Goal: Task Accomplishment & Management: Use online tool/utility

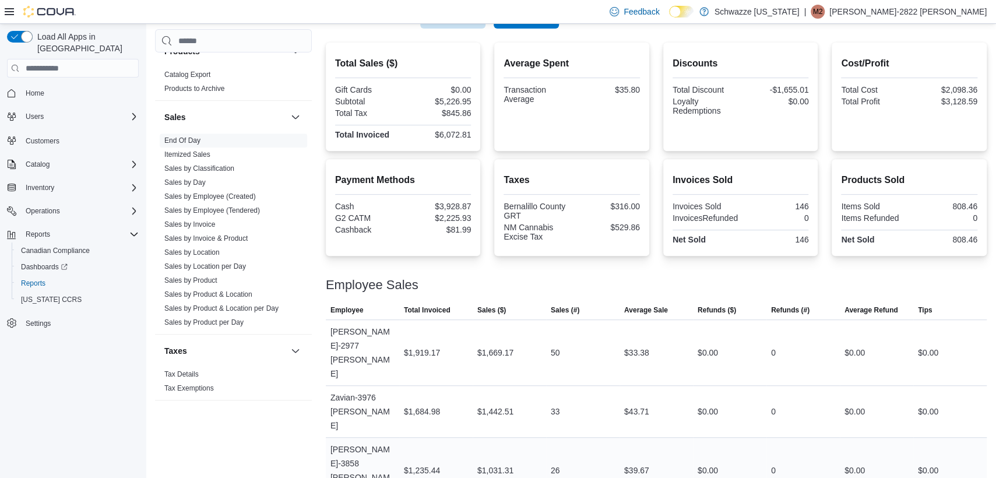
scroll to position [178, 0]
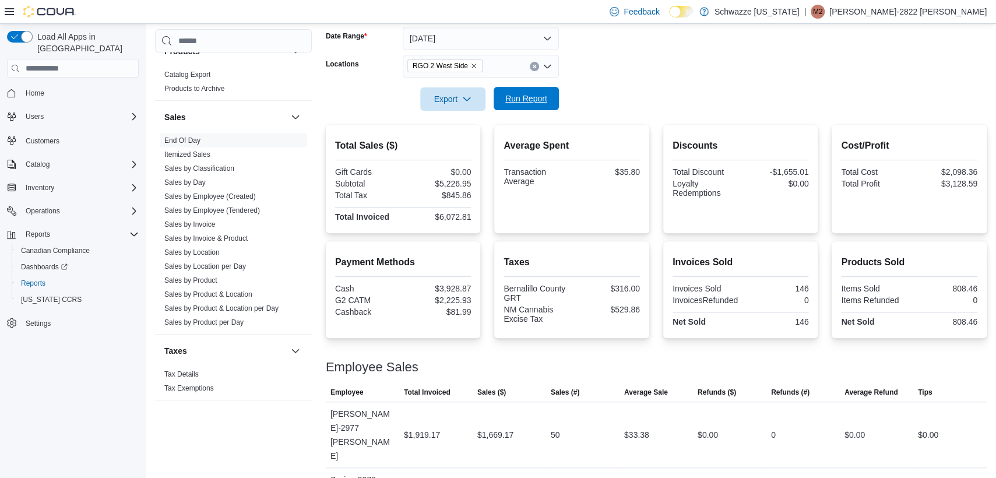
click at [528, 103] on span "Run Report" at bounding box center [526, 99] width 42 height 12
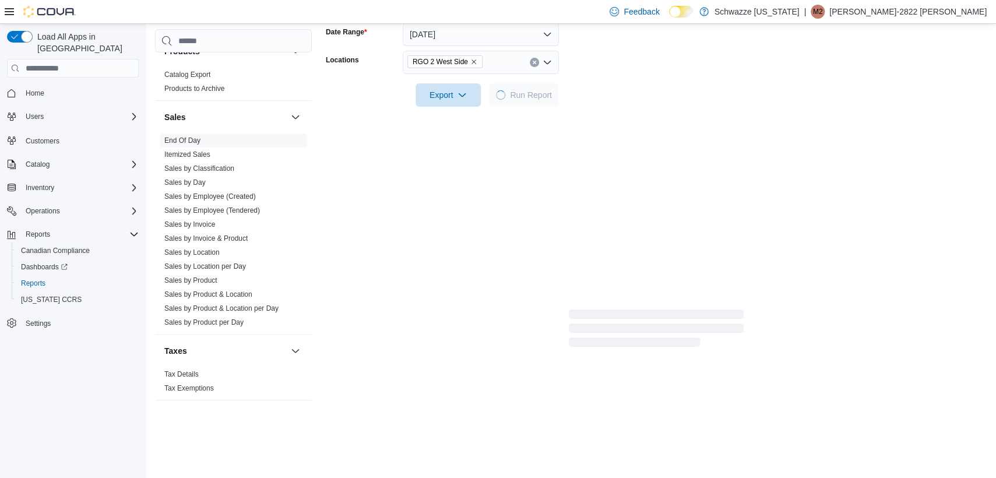
scroll to position [108, 0]
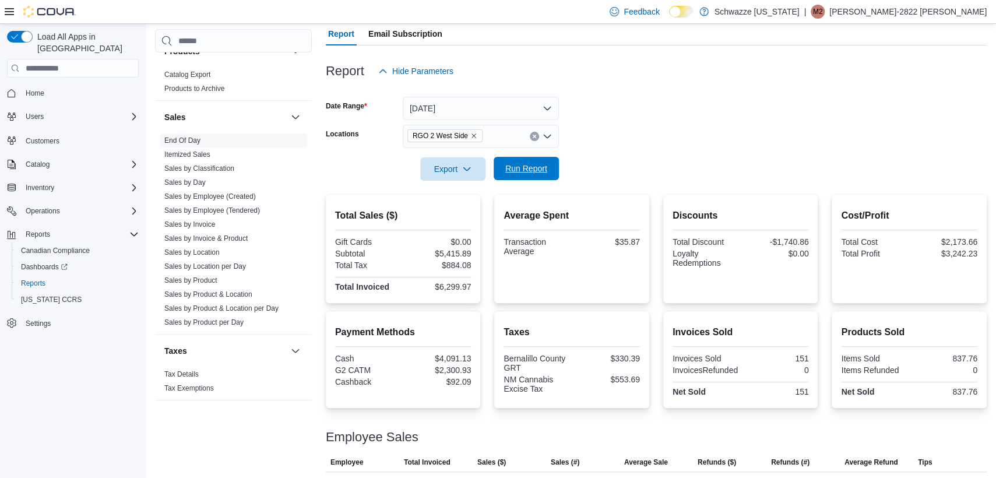
click at [512, 167] on span "Run Report" at bounding box center [526, 169] width 42 height 12
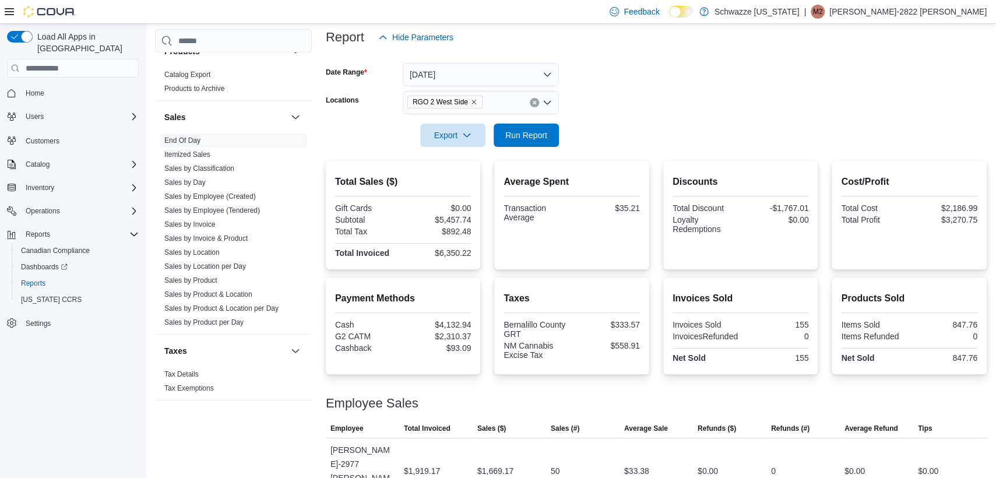
scroll to position [0, 0]
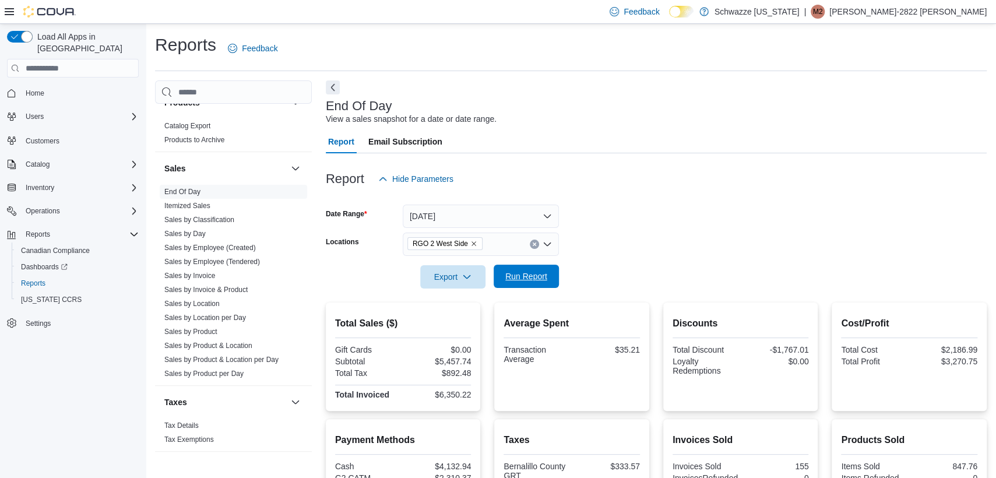
click at [524, 284] on span "Run Report" at bounding box center [526, 276] width 51 height 23
click at [521, 273] on span "Run Report" at bounding box center [526, 277] width 42 height 12
click at [525, 282] on span "Run Report" at bounding box center [526, 276] width 51 height 23
click at [531, 286] on span "Run Report" at bounding box center [526, 276] width 51 height 23
click at [530, 278] on span "Run Report" at bounding box center [526, 277] width 42 height 12
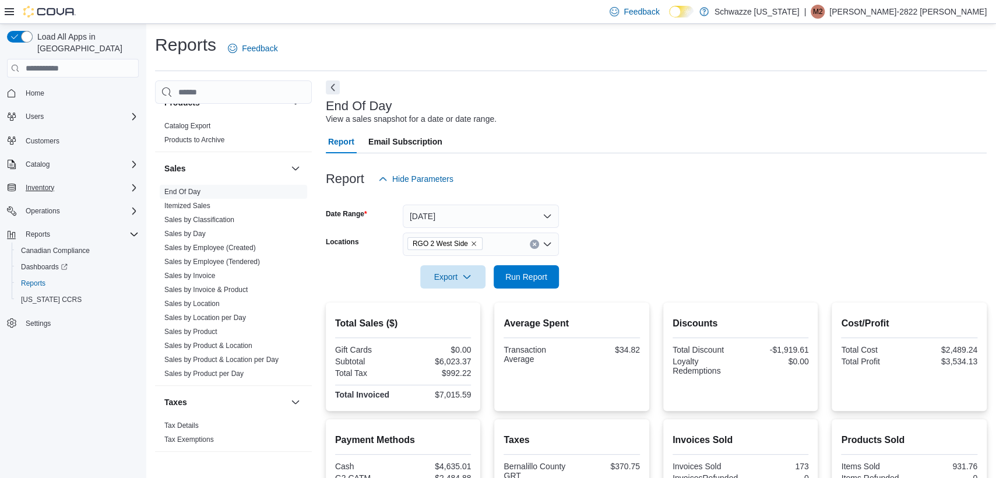
click at [114, 181] on div "Inventory" at bounding box center [80, 188] width 118 height 14
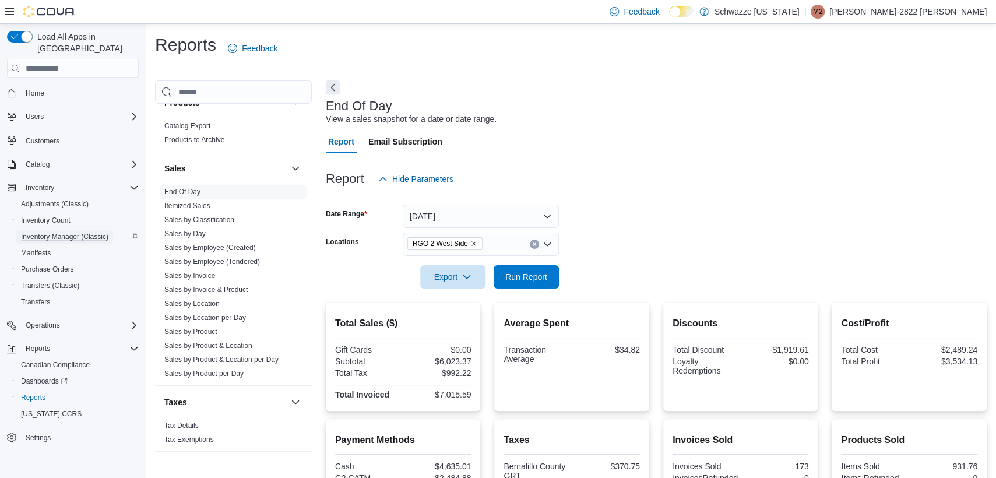
click at [75, 232] on span "Inventory Manager (Classic)" at bounding box center [64, 236] width 87 height 9
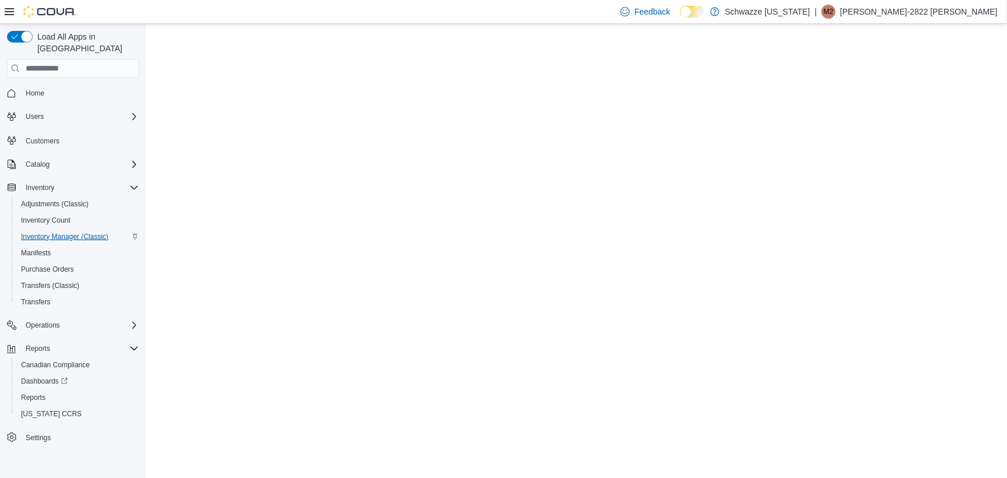
click at [79, 232] on span "Inventory Manager (Classic)" at bounding box center [64, 236] width 87 height 9
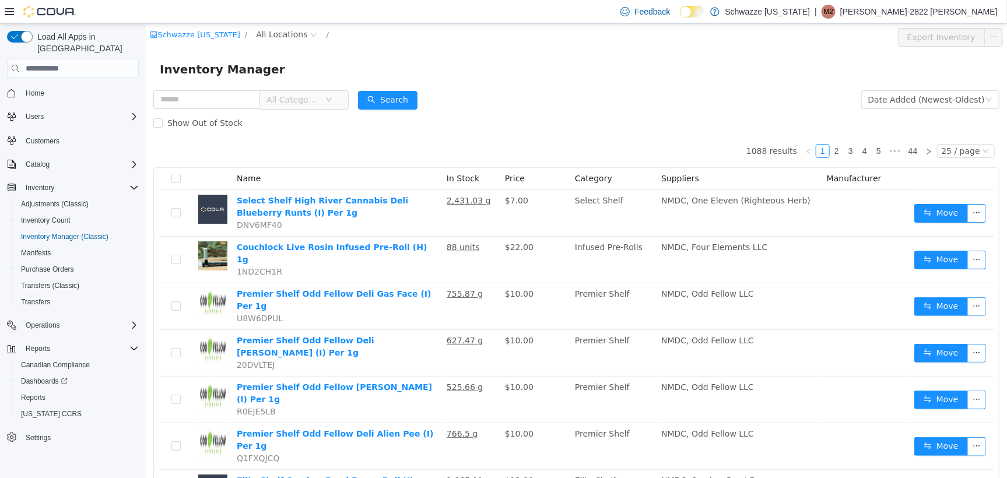
drag, startPoint x: 283, startPoint y: 9, endPoint x: 276, endPoint y: 21, distance: 14.4
click at [282, 10] on div "Feedback Dark Mode Schwazze [US_STATE] | M2 [PERSON_NAME]-2822 [PERSON_NAME]" at bounding box center [503, 12] width 1007 height 24
click at [272, 33] on span "All Locations" at bounding box center [280, 33] width 51 height 13
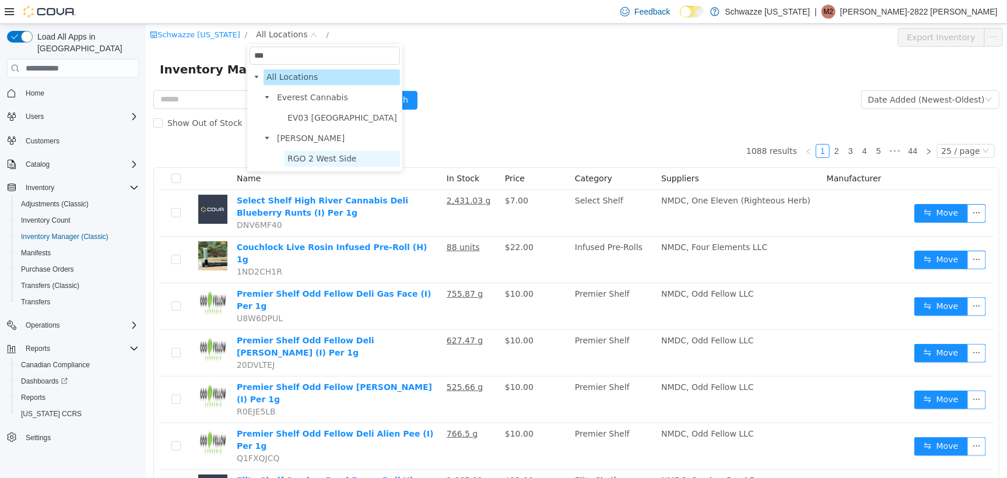
type input "***"
click at [296, 156] on span "RGO 2 West Side" at bounding box center [321, 157] width 69 height 9
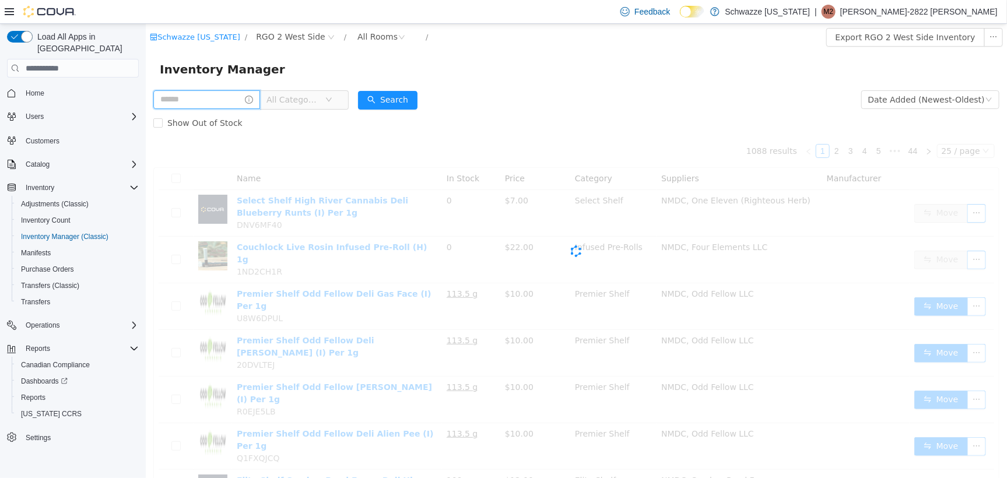
click at [223, 104] on input "text" at bounding box center [206, 99] width 107 height 19
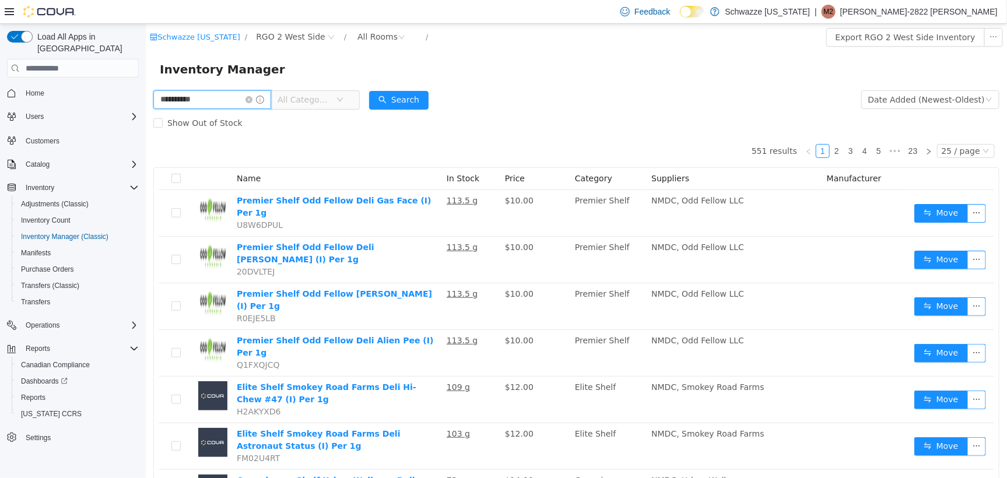
type input "**********"
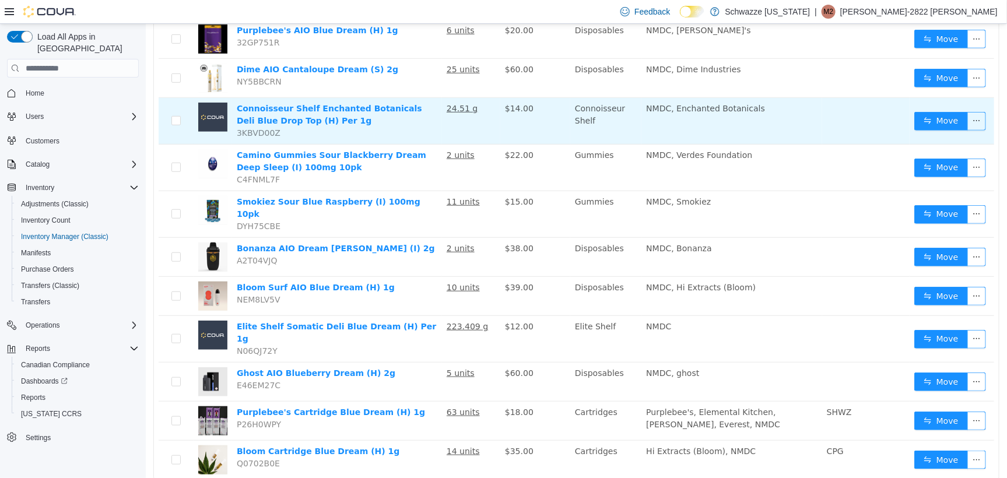
scroll to position [307, 0]
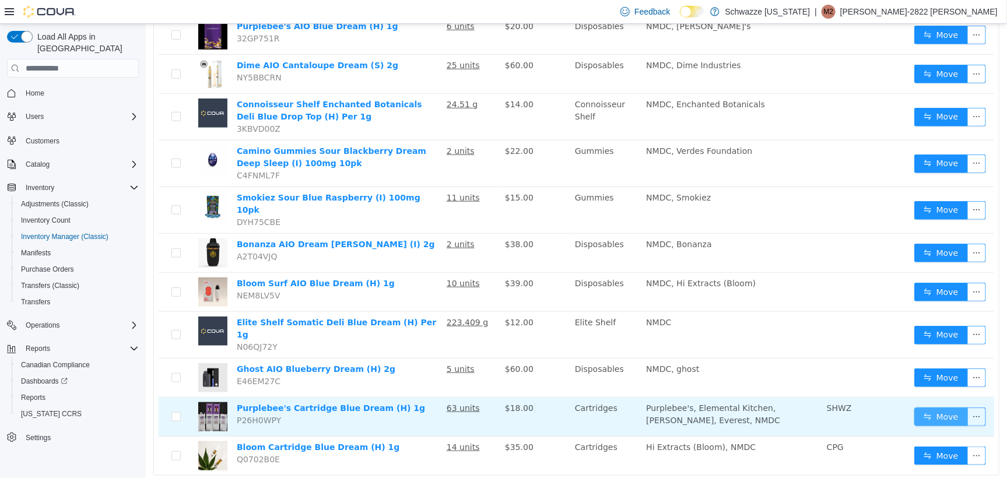
click at [921, 407] on button "Move" at bounding box center [941, 416] width 54 height 19
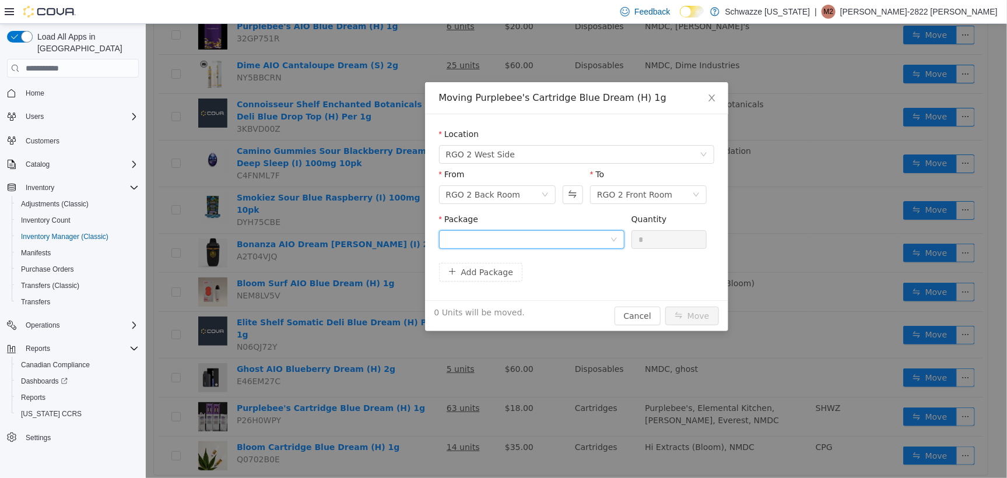
click at [594, 244] on div at bounding box center [527, 238] width 164 height 17
type input "****"
